Goal: Transaction & Acquisition: Purchase product/service

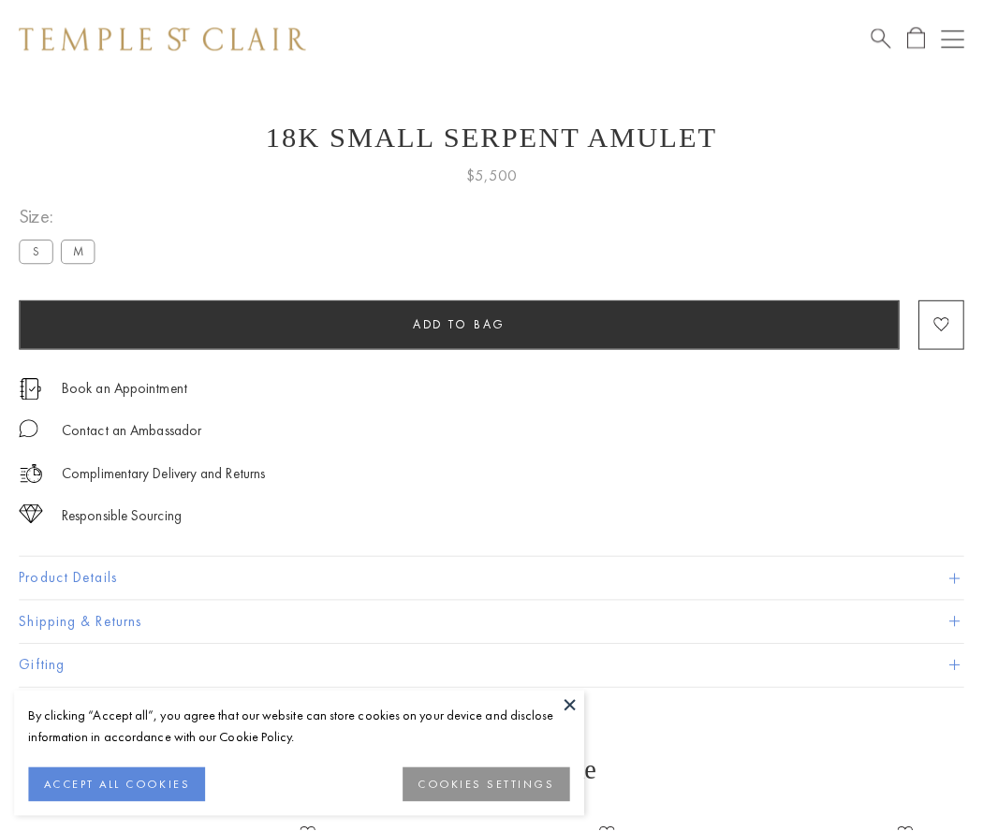
scroll to position [73, 0]
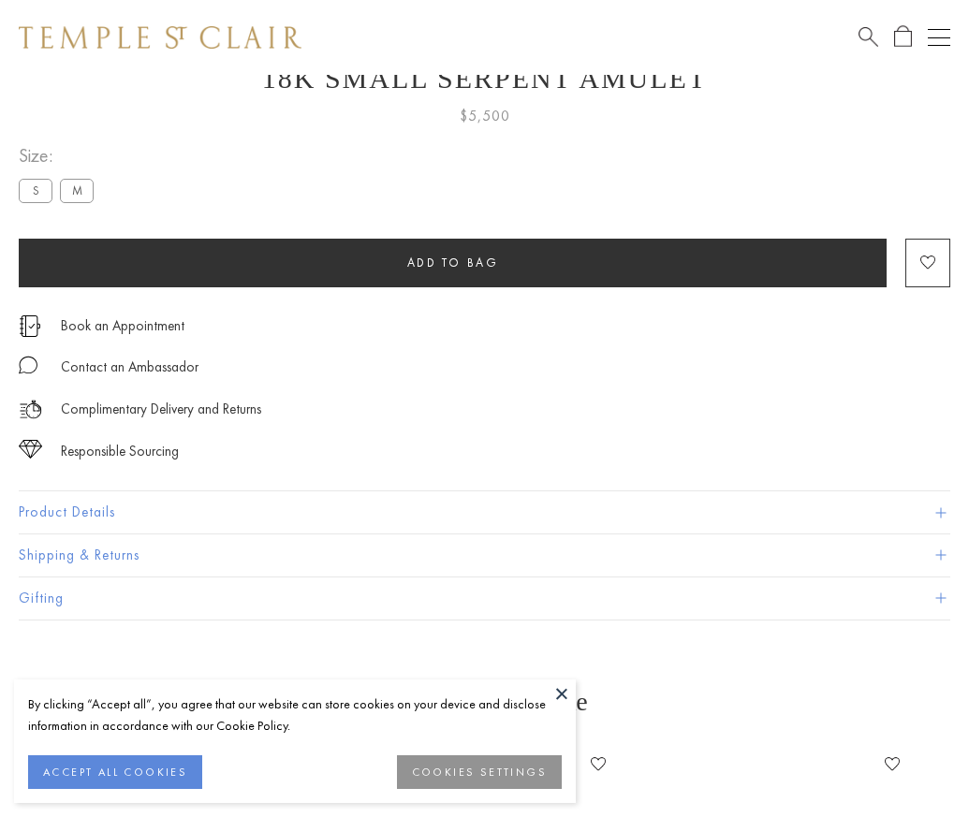
click at [452, 262] on span "Add to bag" at bounding box center [453, 263] width 92 height 16
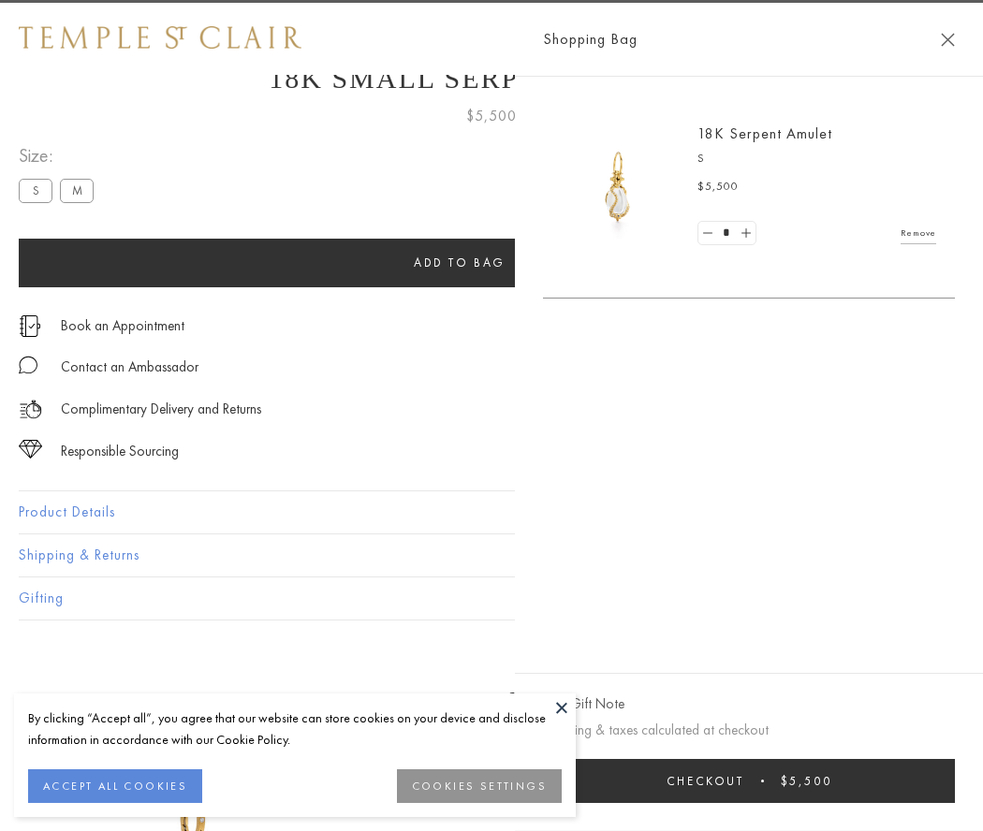
click at [744, 781] on span "Checkout" at bounding box center [706, 781] width 78 height 16
